Goal: Contribute content: Add original content to the website for others to see

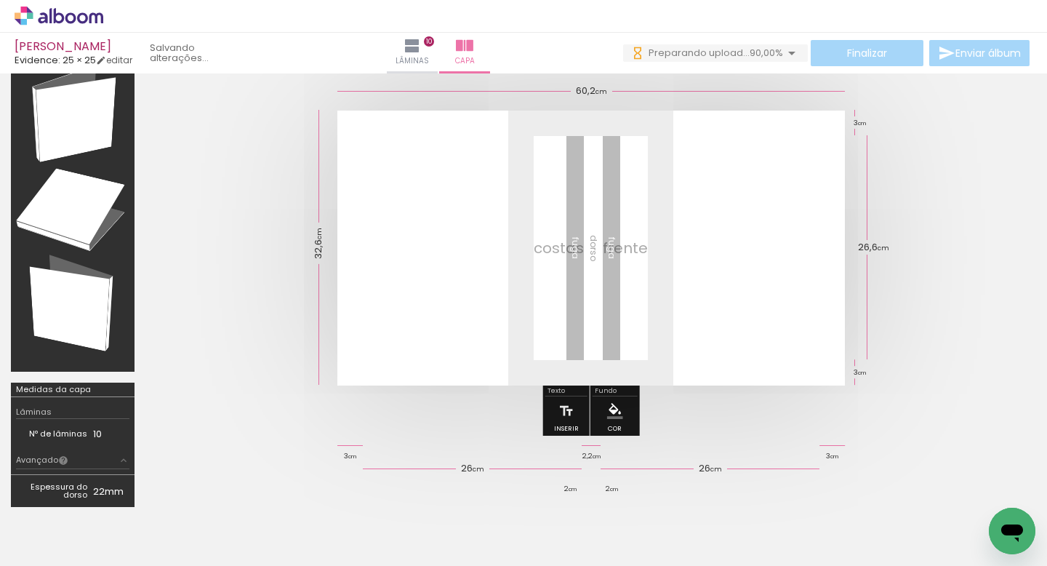
click at [955, 244] on quentale-cover at bounding box center [591, 248] width 774 height 275
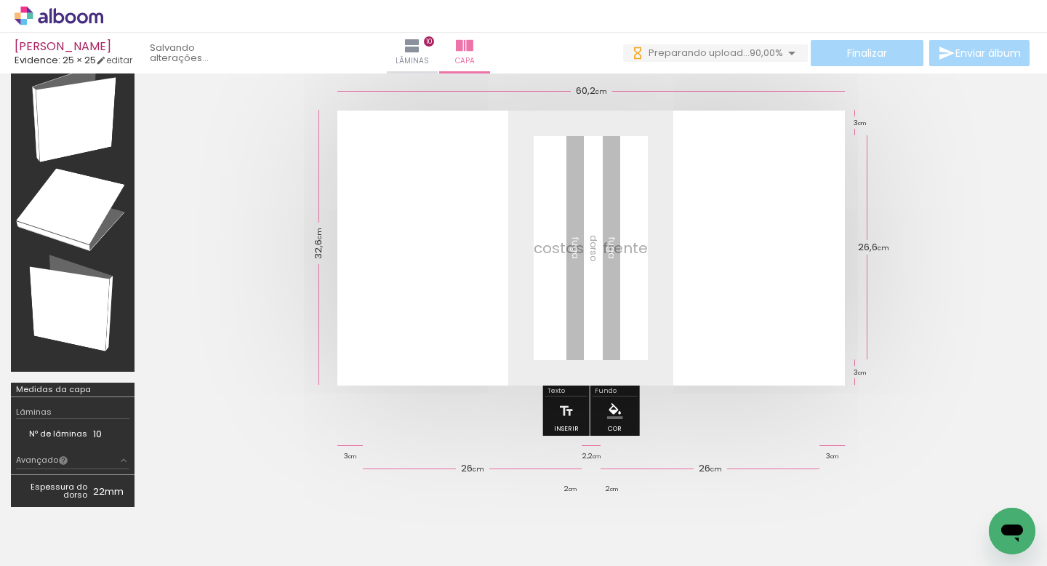
click at [52, 545] on span "Adicionar Fotos" at bounding box center [52, 546] width 44 height 16
click at [0, 0] on input "file" at bounding box center [0, 0] width 0 height 0
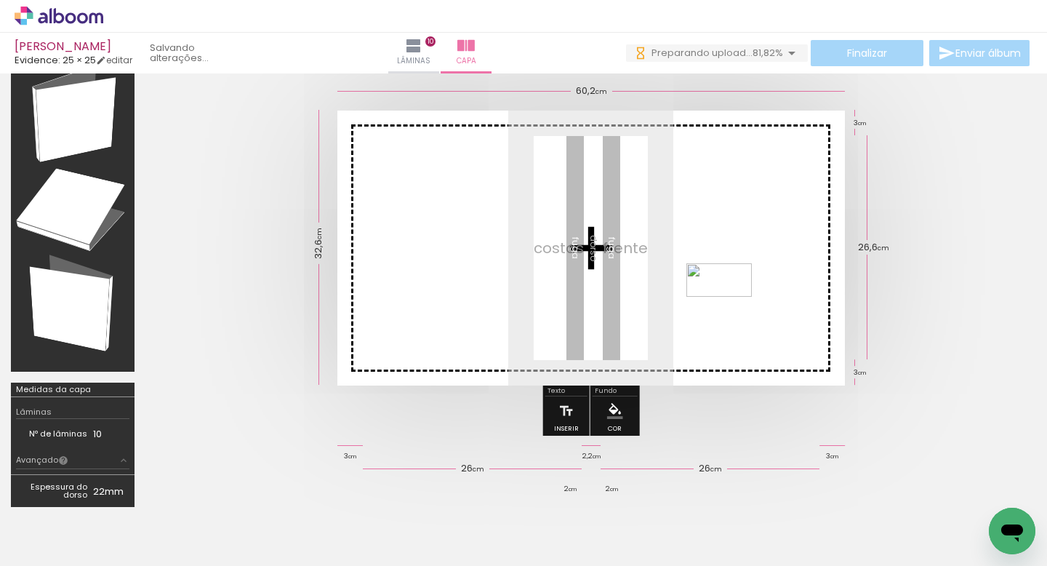
drag, startPoint x: 965, startPoint y: 522, endPoint x: 730, endPoint y: 307, distance: 318.5
click at [730, 307] on quentale-workspace at bounding box center [523, 283] width 1047 height 566
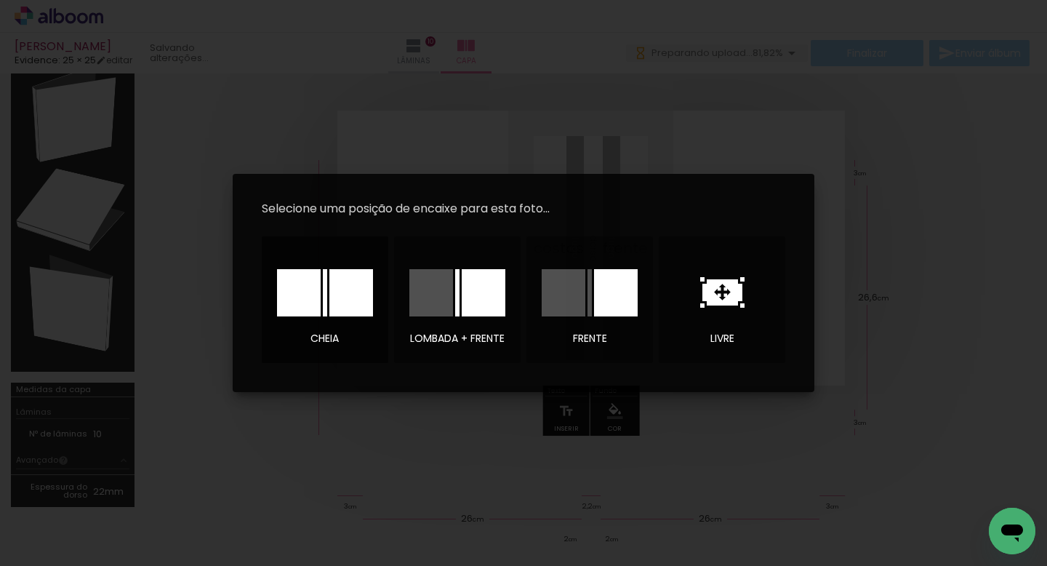
click at [327, 294] on div at bounding box center [325, 292] width 96 height 47
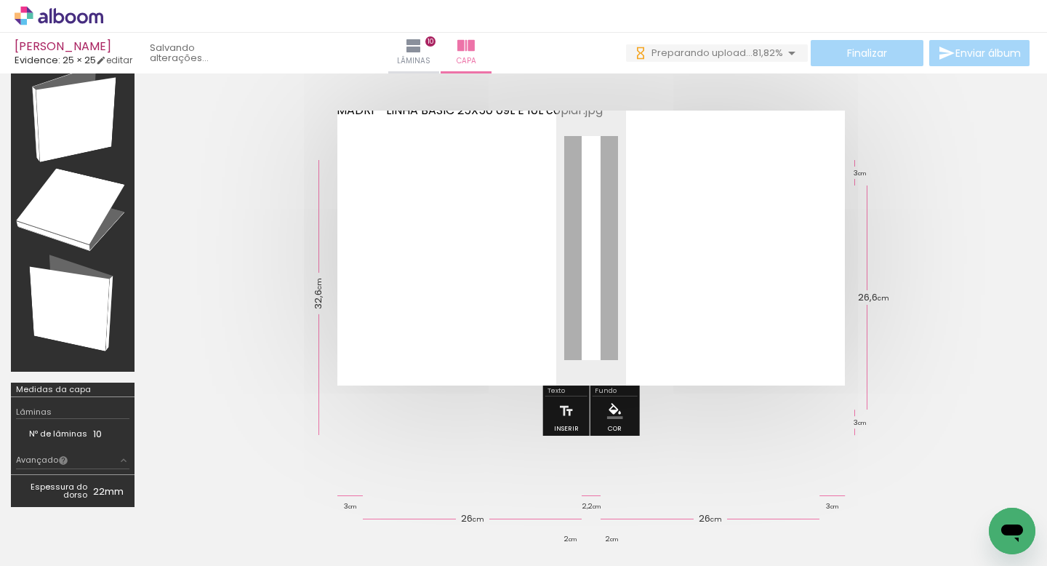
click at [964, 314] on quentale-cover at bounding box center [591, 248] width 774 height 275
click at [577, 222] on quentale-photo at bounding box center [590, 248] width 507 height 275
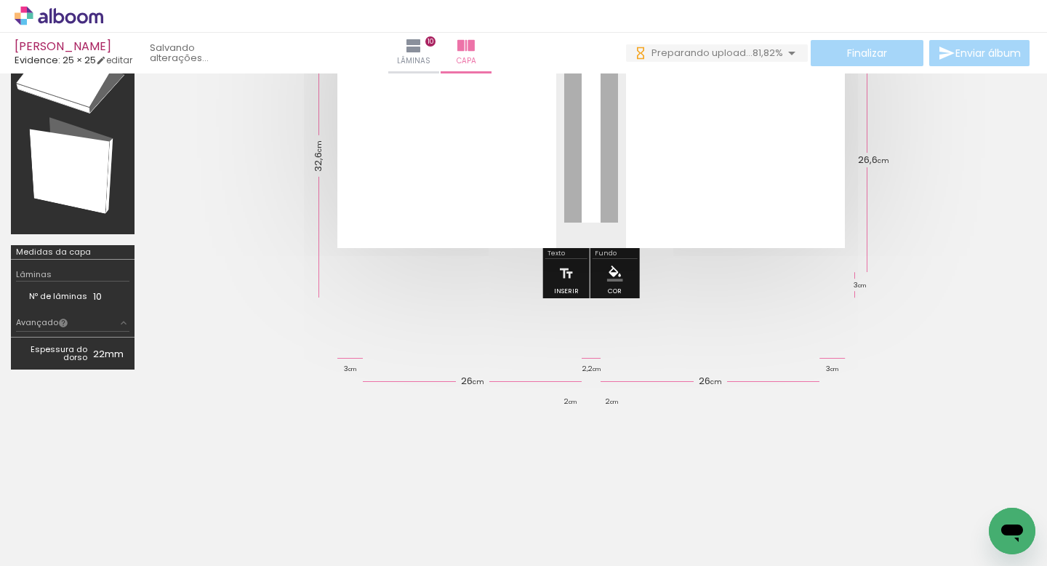
scroll to position [202, 0]
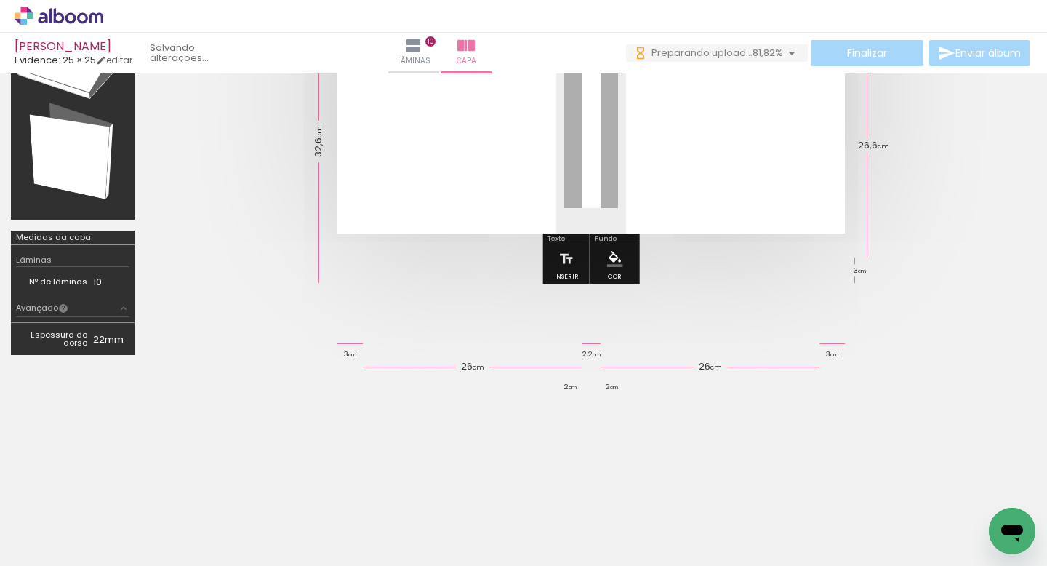
click at [588, 337] on quentale-cover-editor at bounding box center [590, 123] width 891 height 483
click at [589, 345] on quentale-ruler "2,2 cm" at bounding box center [591, 344] width 19 height 8
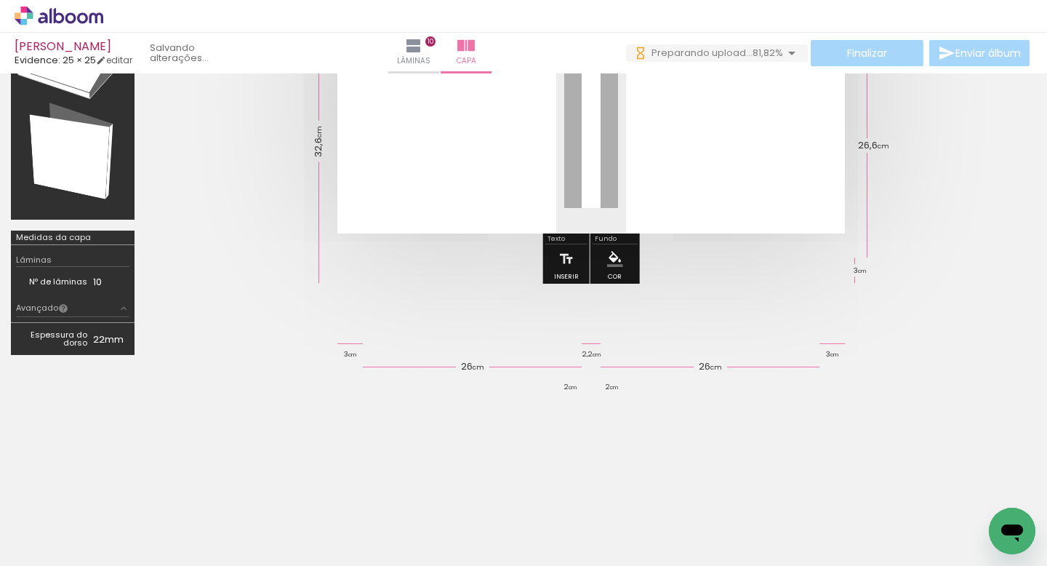
click at [589, 345] on quentale-ruler "2,2 cm" at bounding box center [591, 344] width 19 height 8
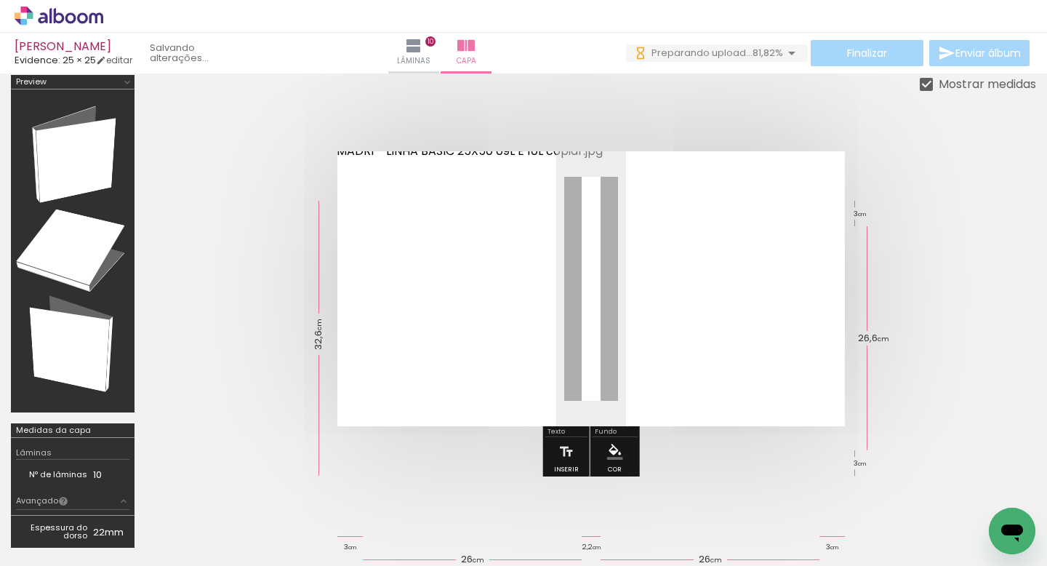
scroll to position [20, 0]
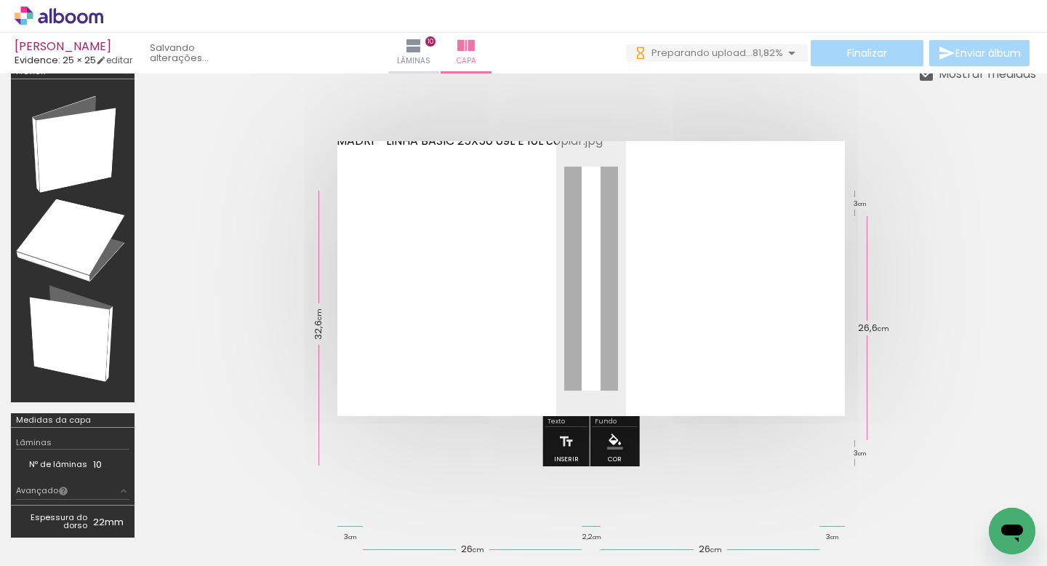
click at [752, 57] on span "81,82%" at bounding box center [767, 53] width 31 height 14
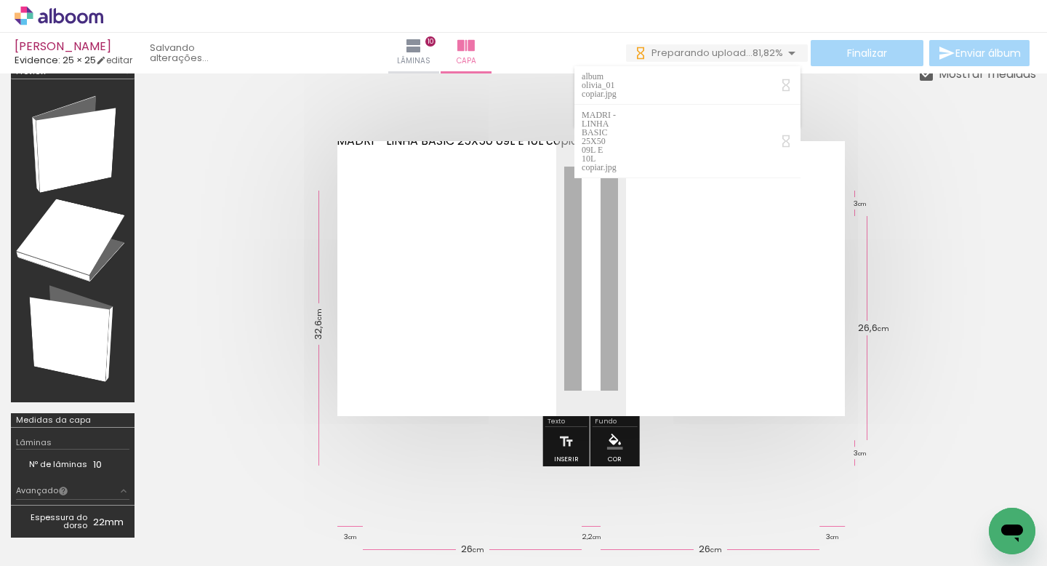
click at [843, 130] on div at bounding box center [590, 278] width 891 height 391
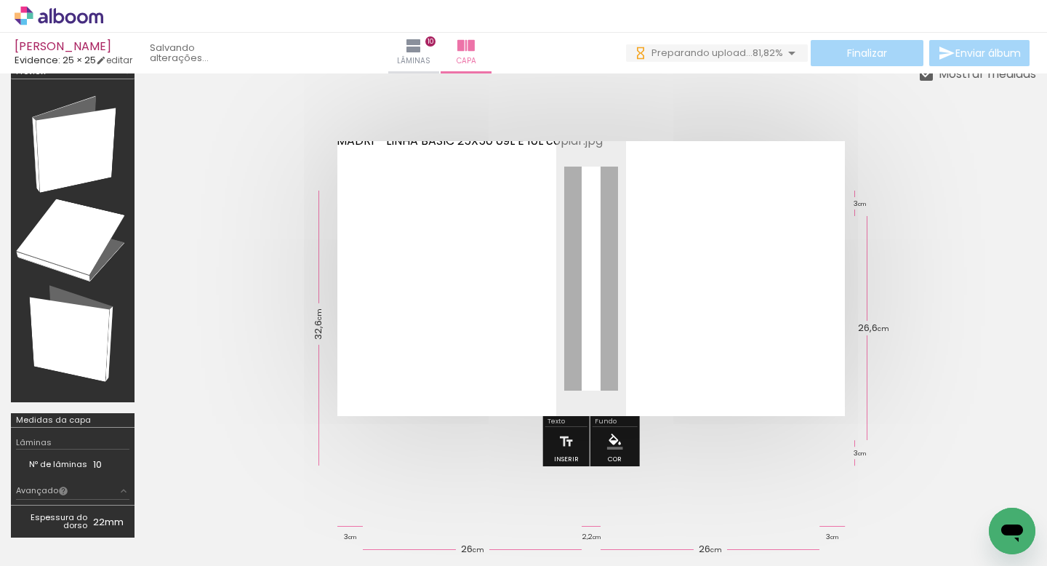
click at [843, 130] on div at bounding box center [590, 278] width 891 height 391
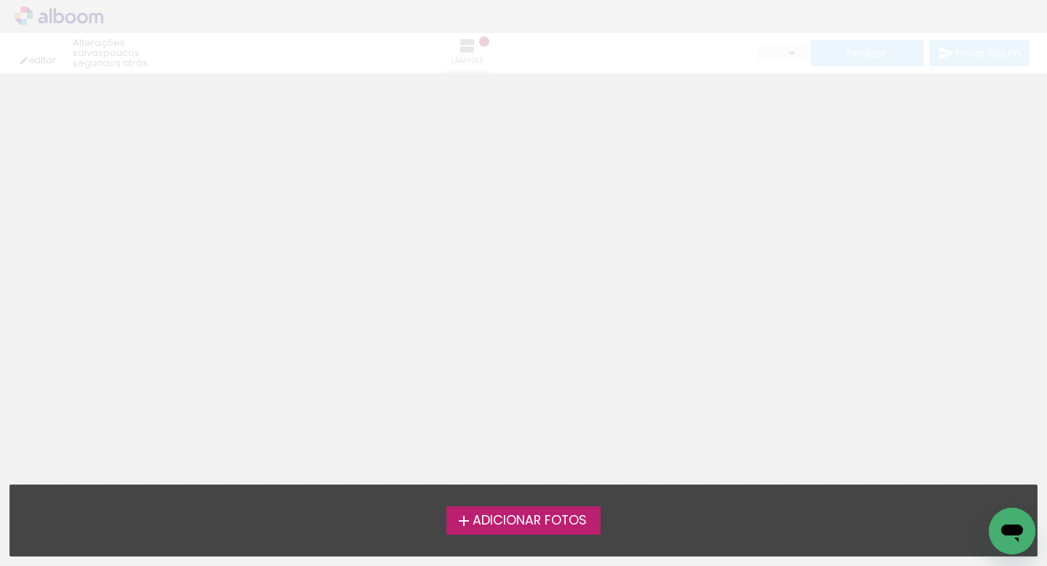
type input "0"
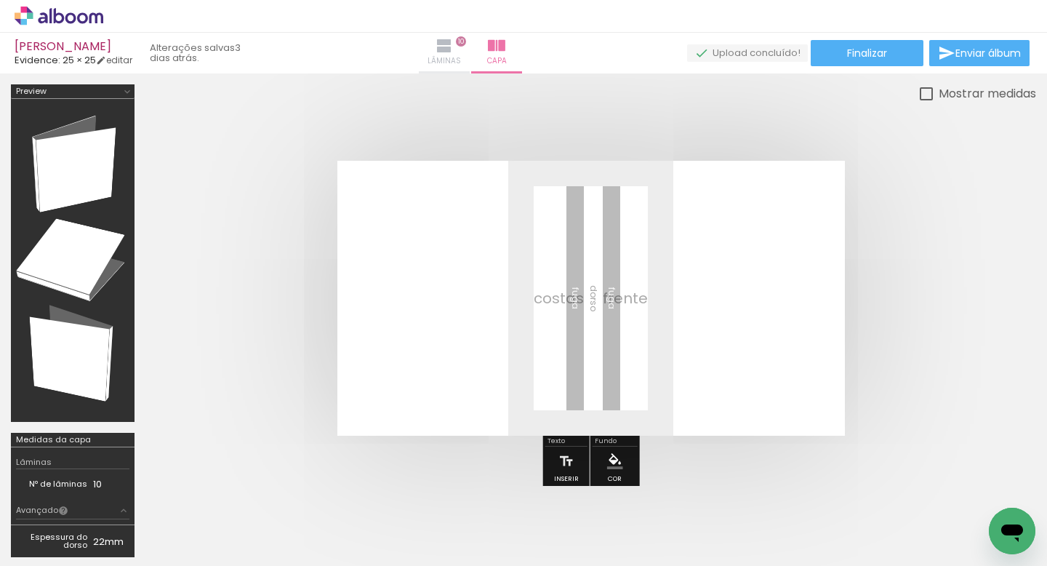
click at [453, 48] on iron-icon at bounding box center [443, 45] width 17 height 17
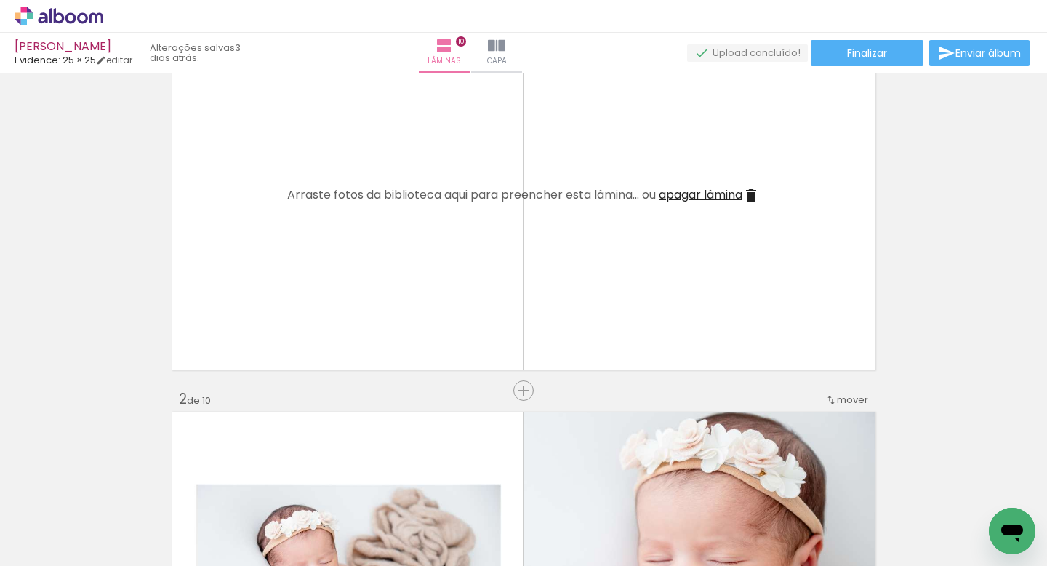
scroll to position [57, 0]
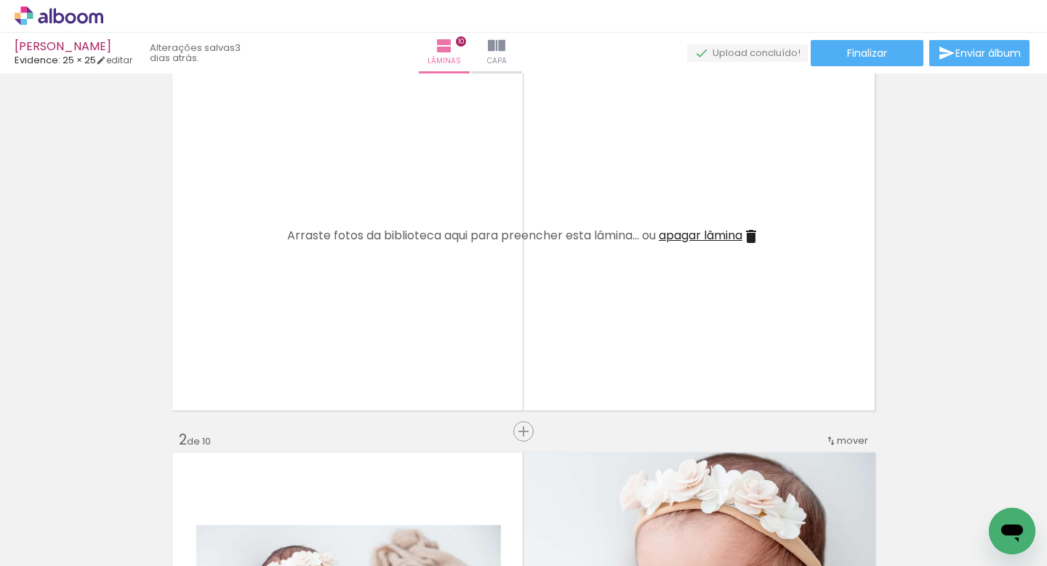
click at [59, 553] on span "Adicionar Fotos" at bounding box center [52, 546] width 44 height 16
click at [0, 0] on input "file" at bounding box center [0, 0] width 0 height 0
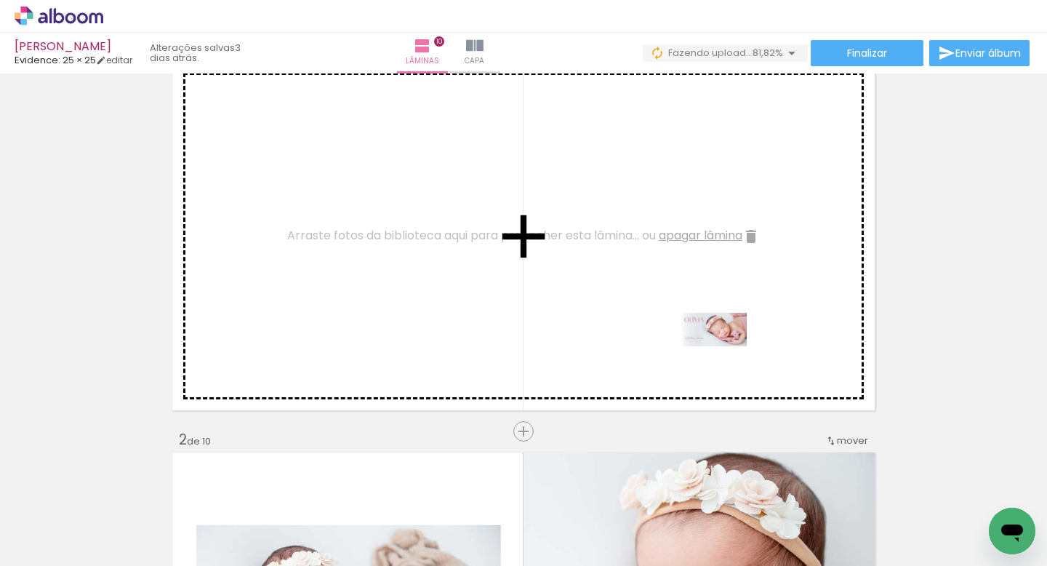
drag, startPoint x: 889, startPoint y: 515, endPoint x: 725, endPoint y: 356, distance: 228.3
click at [725, 356] on quentale-workspace at bounding box center [523, 283] width 1047 height 566
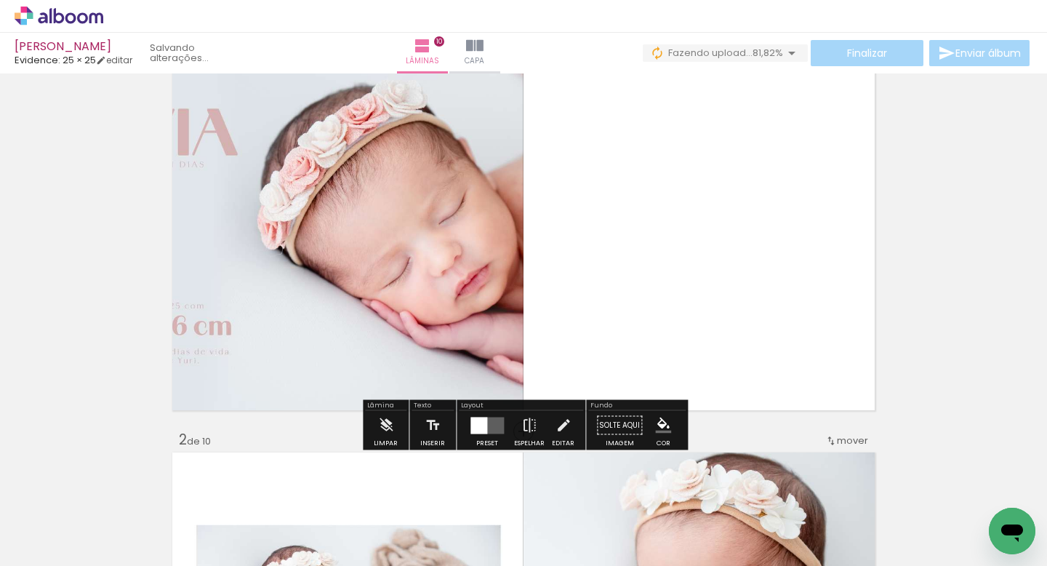
click at [475, 427] on div at bounding box center [478, 425] width 17 height 17
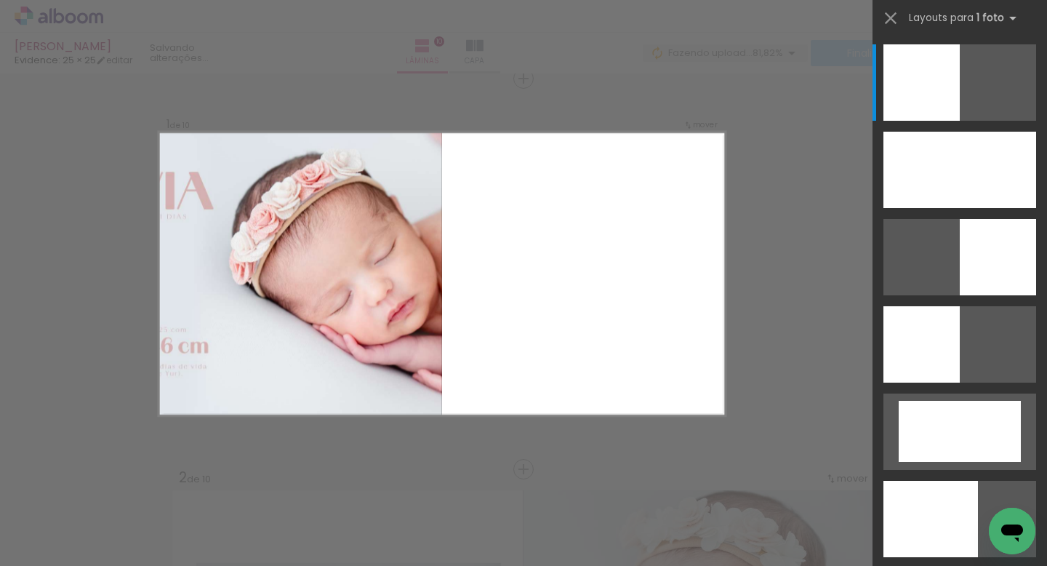
scroll to position [18, 0]
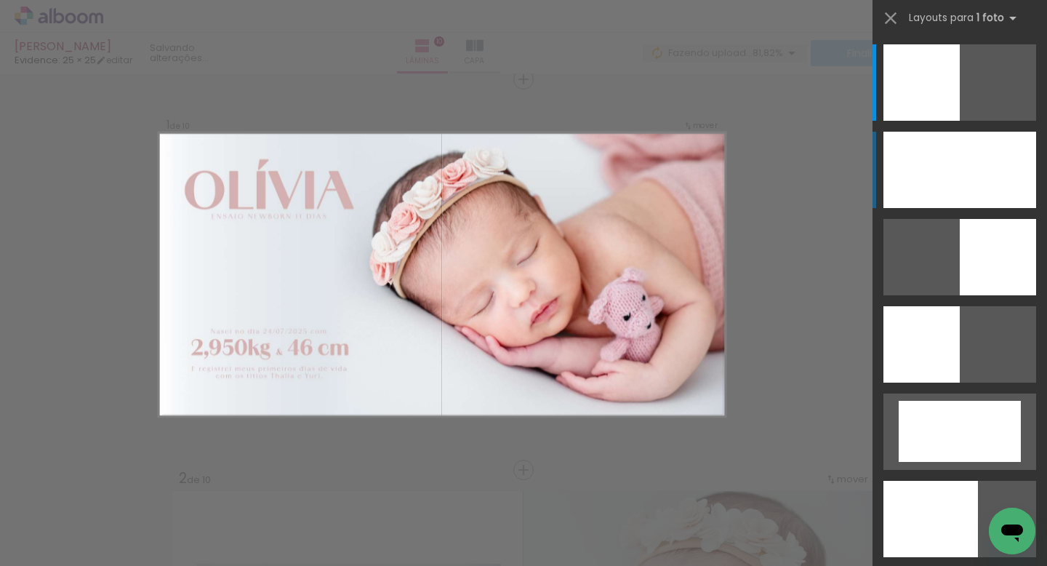
click at [922, 190] on div at bounding box center [959, 170] width 153 height 76
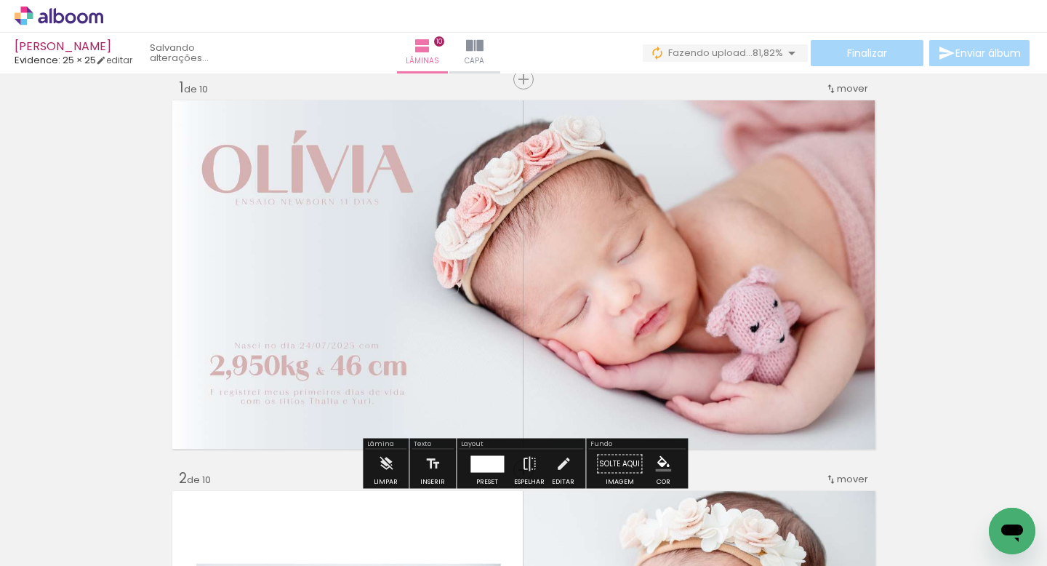
click at [500, 48] on paper-button "Capa" at bounding box center [474, 53] width 51 height 41
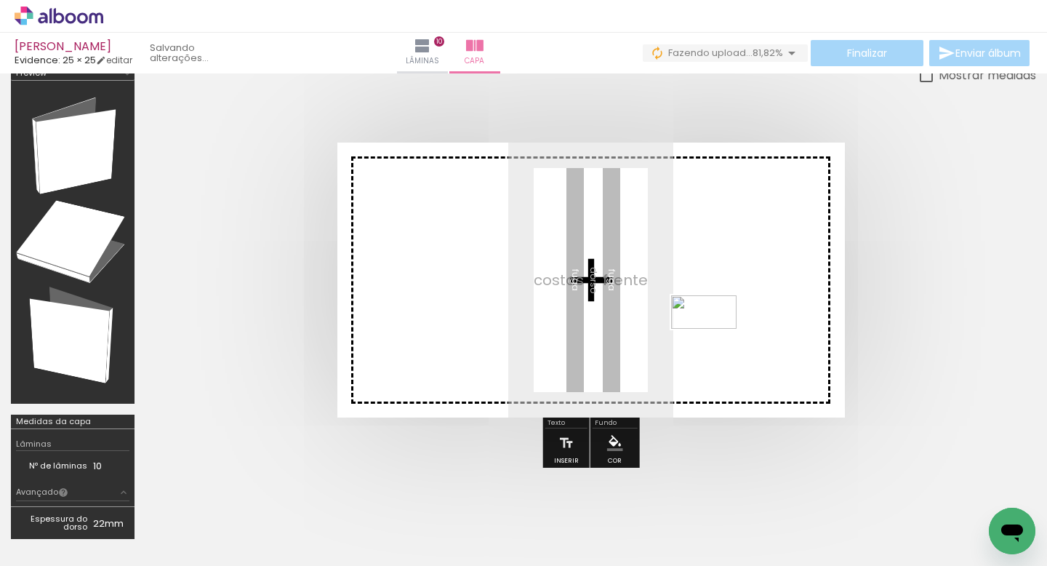
drag, startPoint x: 961, startPoint y: 510, endPoint x: 715, endPoint y: 339, distance: 300.3
click at [715, 339] on quentale-workspace at bounding box center [523, 283] width 1047 height 566
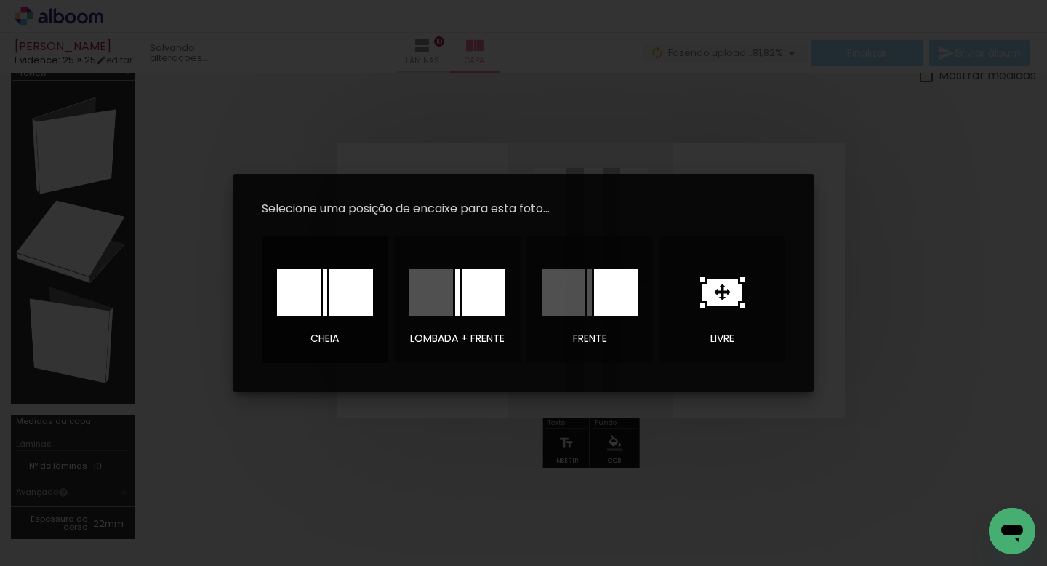
click at [304, 289] on div at bounding box center [299, 292] width 44 height 47
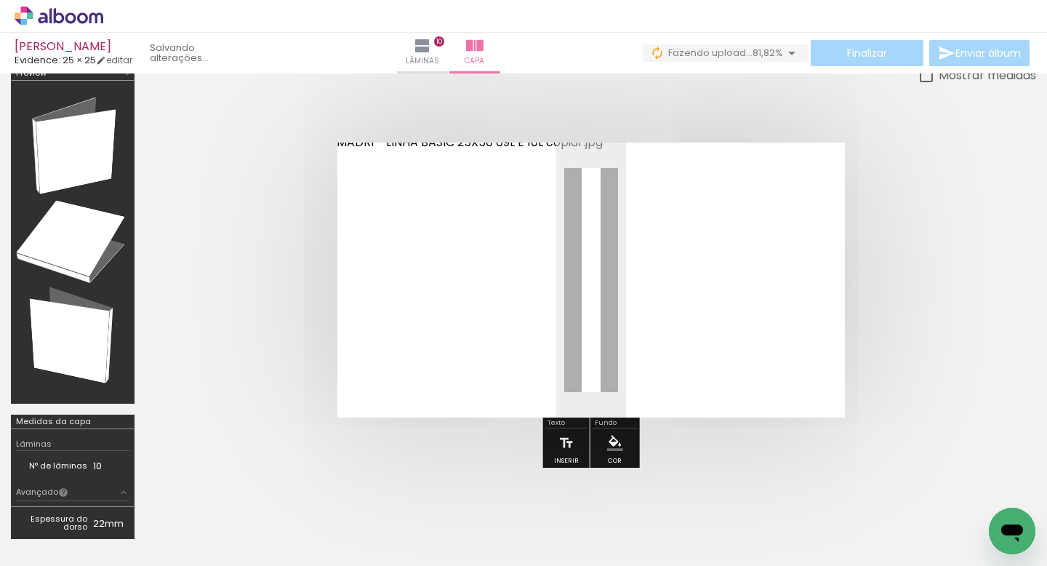
click at [915, 273] on quentale-cover at bounding box center [591, 279] width 774 height 275
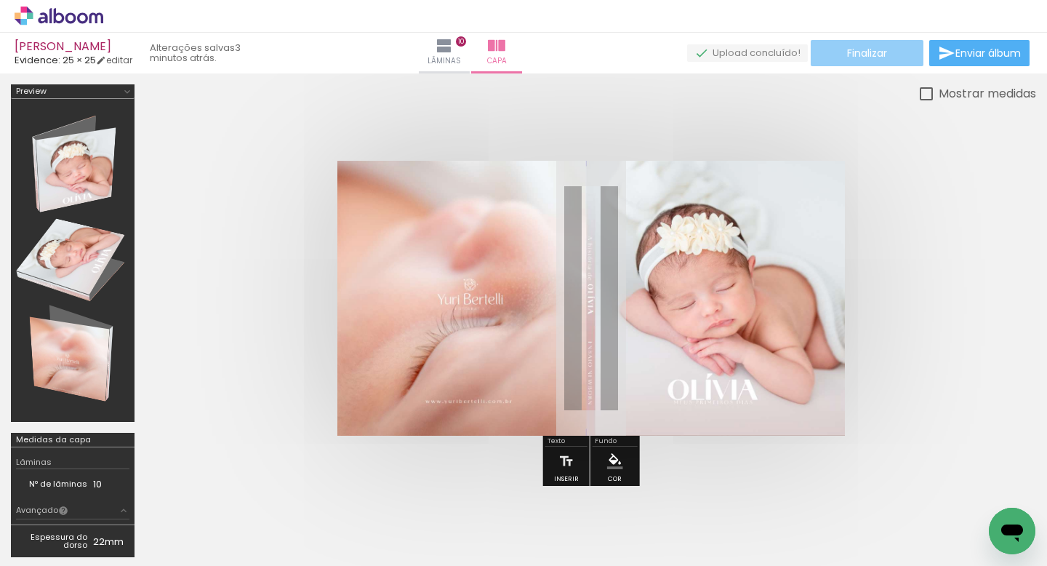
click at [867, 58] on span "Finalizar" at bounding box center [867, 53] width 40 height 10
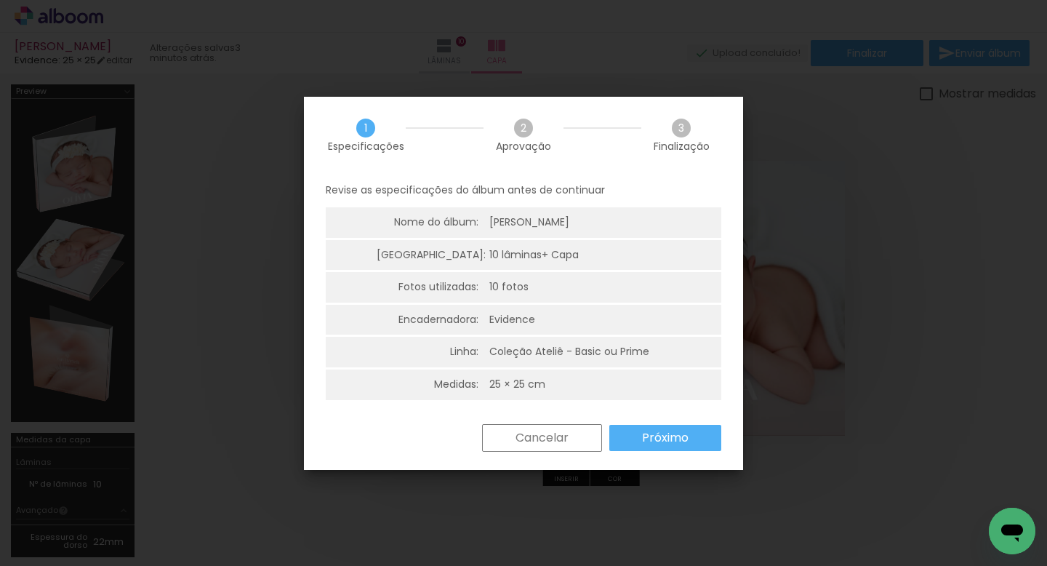
click at [0, 0] on slot "Próximo" at bounding box center [0, 0] width 0 height 0
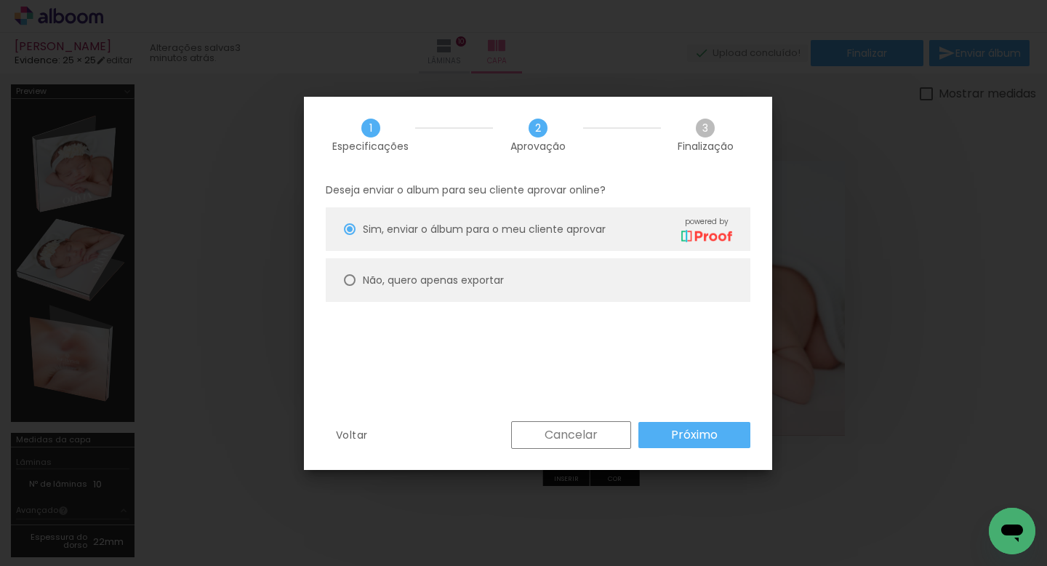
click at [0, 0] on slot "Próximo" at bounding box center [0, 0] width 0 height 0
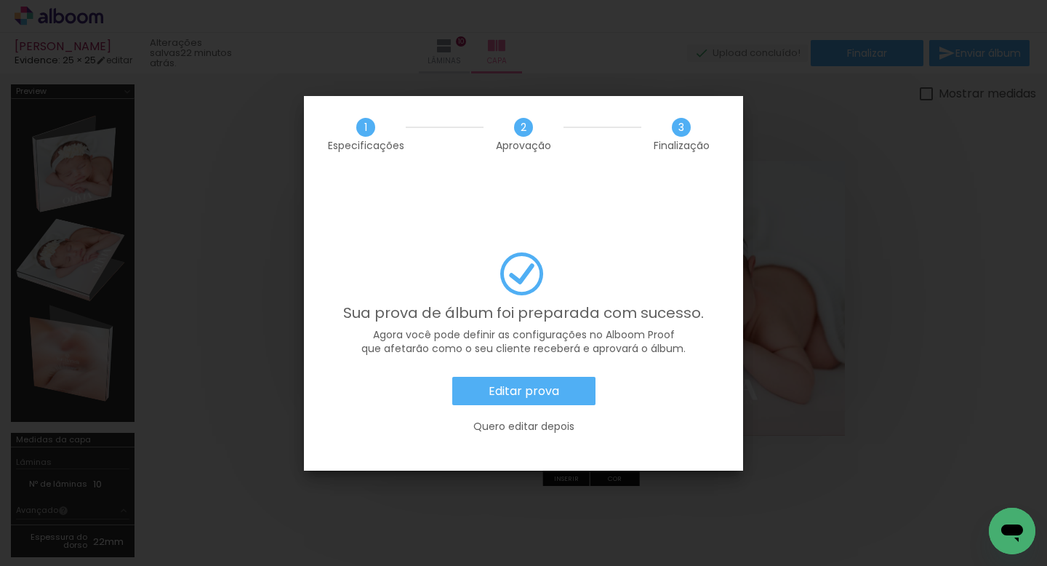
click at [502, 412] on paper-button "Quero editar depois" at bounding box center [523, 426] width 395 height 28
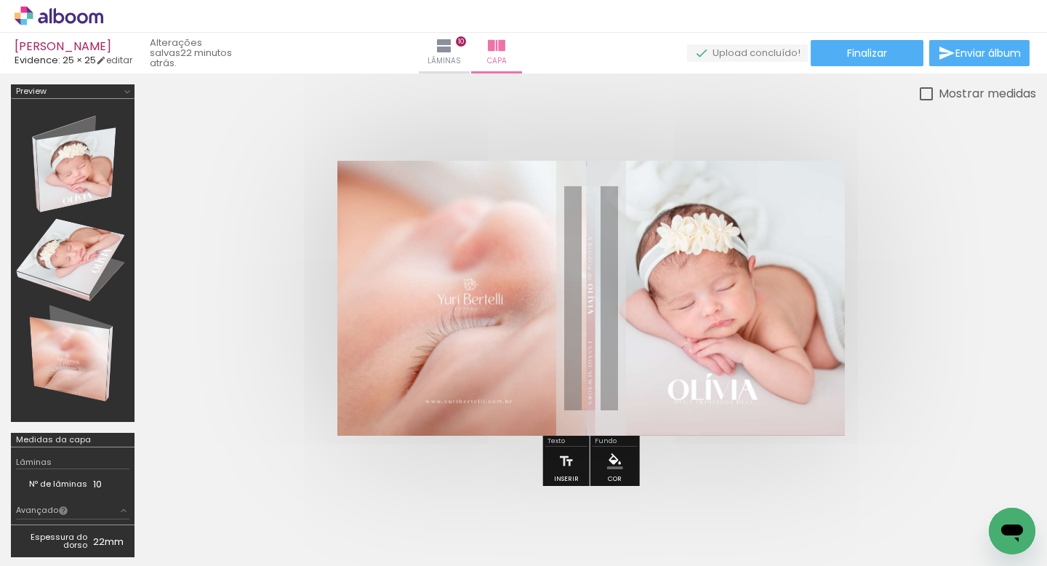
click at [31, 20] on icon at bounding box center [59, 16] width 89 height 19
